Goal: Check status: Check status

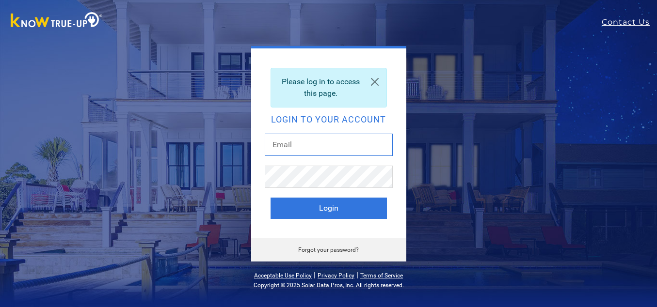
click at [287, 148] on input "text" at bounding box center [329, 145] width 128 height 22
type input "[EMAIL_ADDRESS][DOMAIN_NAME]"
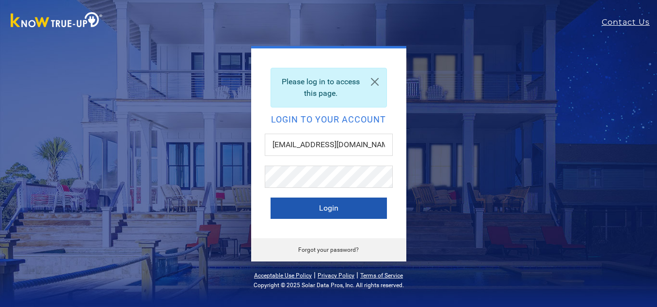
click at [326, 207] on button "Login" at bounding box center [328, 208] width 116 height 21
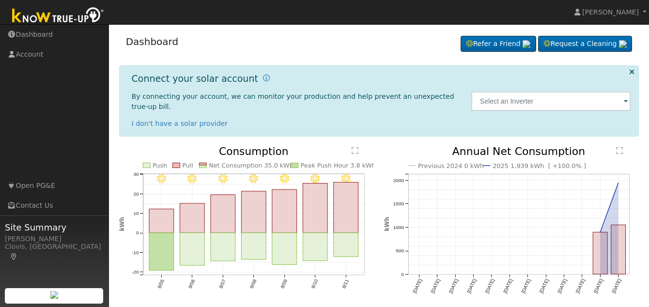
scroll to position [25, 0]
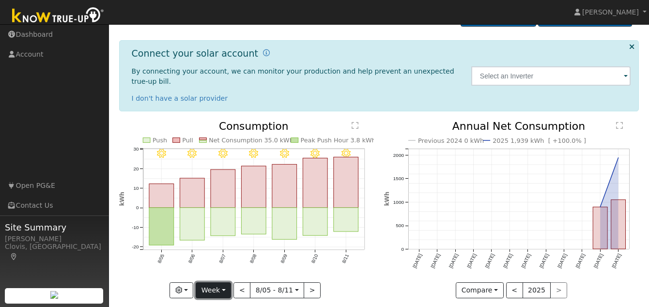
click at [225, 283] on button "Week" at bounding box center [213, 291] width 35 height 16
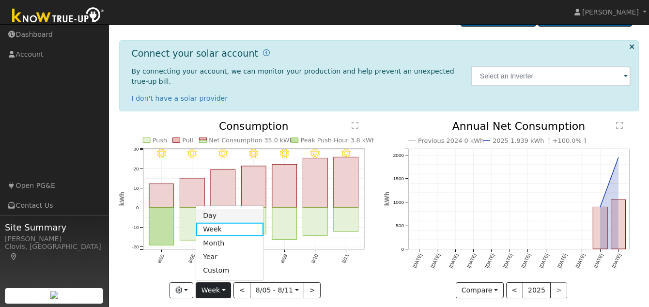
click at [220, 209] on link "Day" at bounding box center [229, 216] width 67 height 14
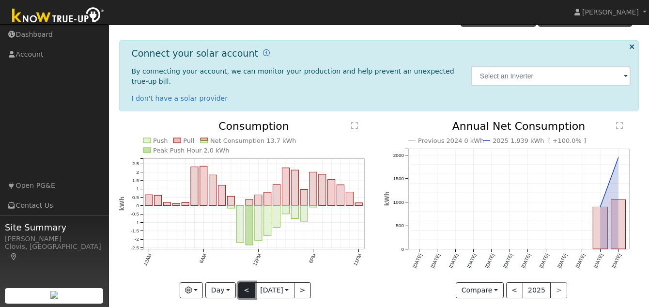
click at [240, 283] on button "<" at bounding box center [246, 291] width 17 height 16
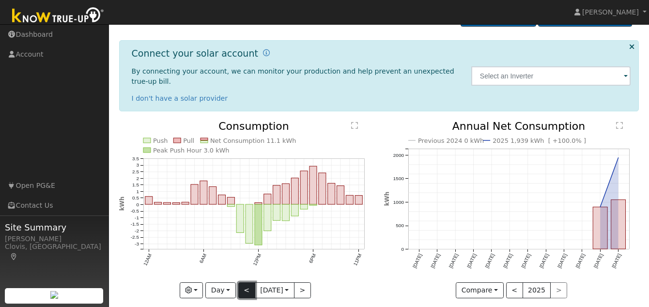
click at [240, 283] on button "<" at bounding box center [246, 291] width 17 height 16
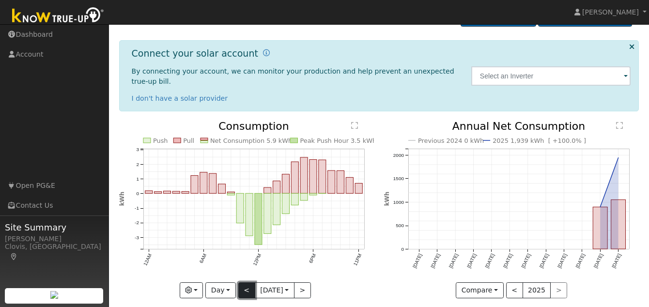
click at [240, 283] on button "<" at bounding box center [246, 291] width 17 height 16
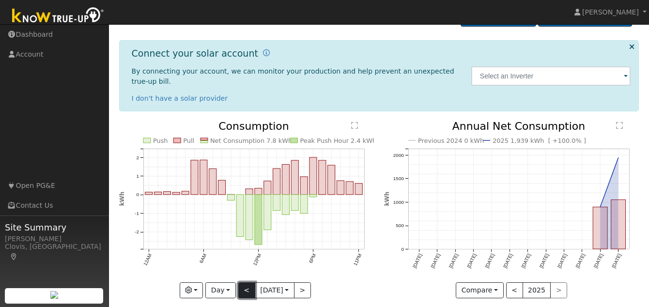
click at [240, 283] on button "<" at bounding box center [246, 291] width 17 height 16
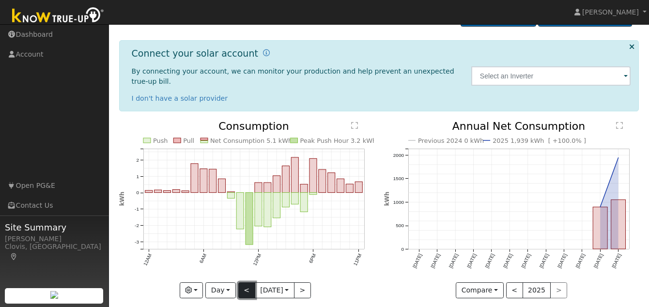
click at [240, 283] on button "<" at bounding box center [246, 291] width 17 height 16
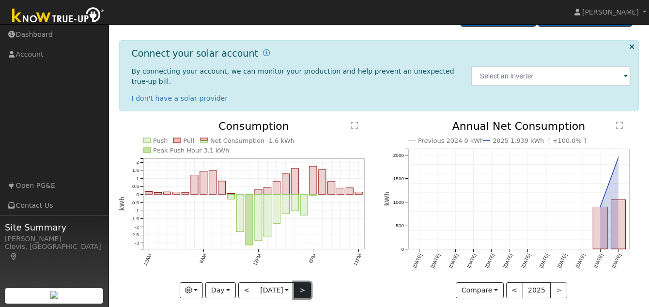
click at [304, 283] on button ">" at bounding box center [302, 291] width 17 height 16
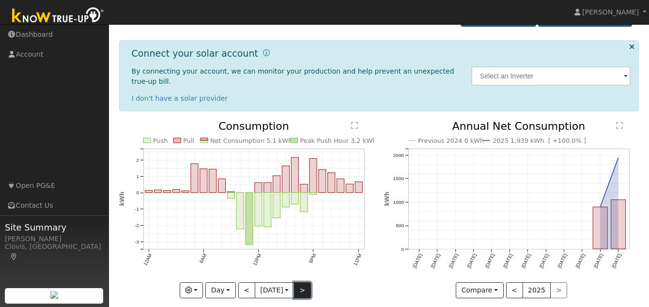
click at [304, 283] on button ">" at bounding box center [302, 291] width 17 height 16
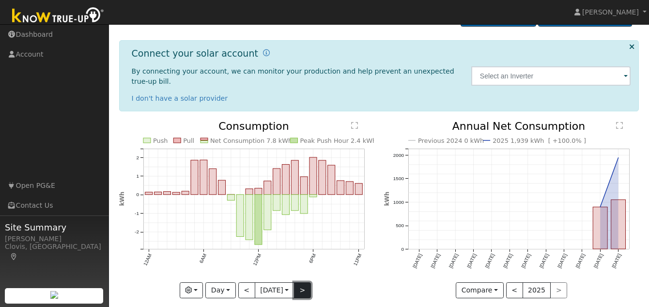
click at [304, 283] on button ">" at bounding box center [302, 291] width 17 height 16
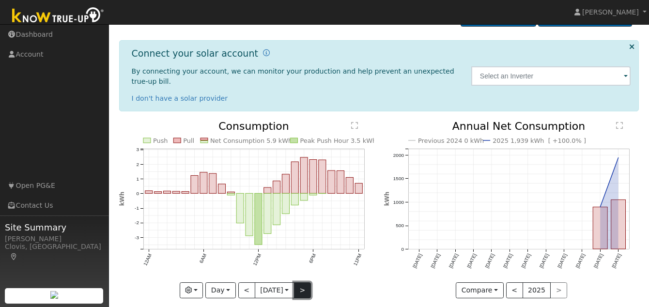
click at [304, 283] on button ">" at bounding box center [302, 291] width 17 height 16
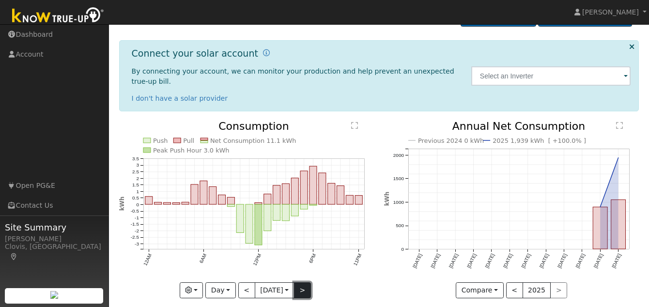
click at [304, 283] on button ">" at bounding box center [302, 291] width 17 height 16
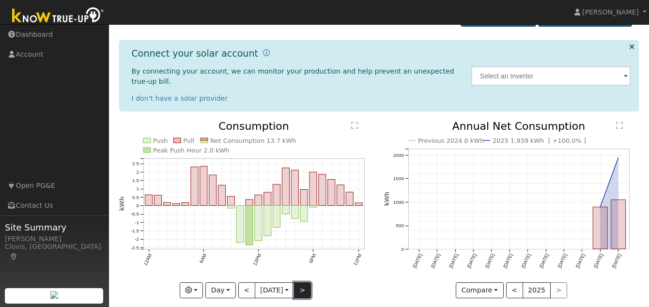
click at [304, 283] on button ">" at bounding box center [302, 291] width 17 height 16
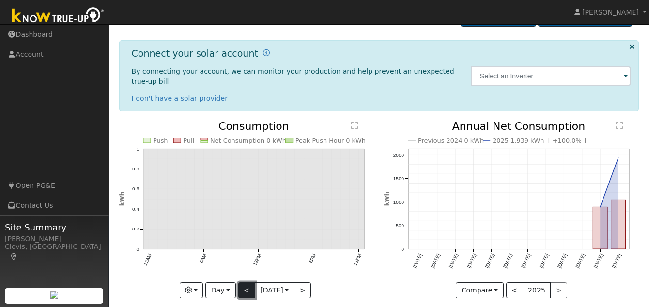
click at [244, 283] on button "<" at bounding box center [246, 291] width 17 height 16
type input "2025-08-11"
